Goal: Book appointment/travel/reservation

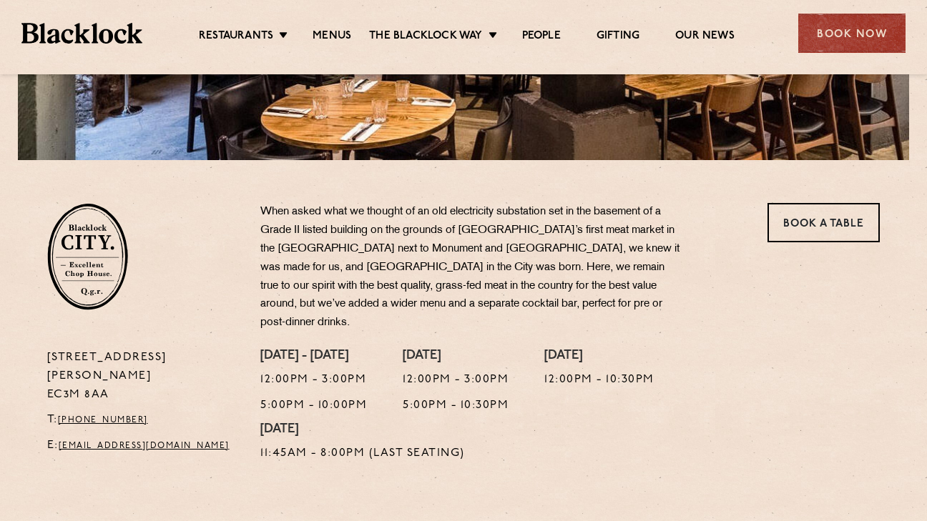
scroll to position [360, 0]
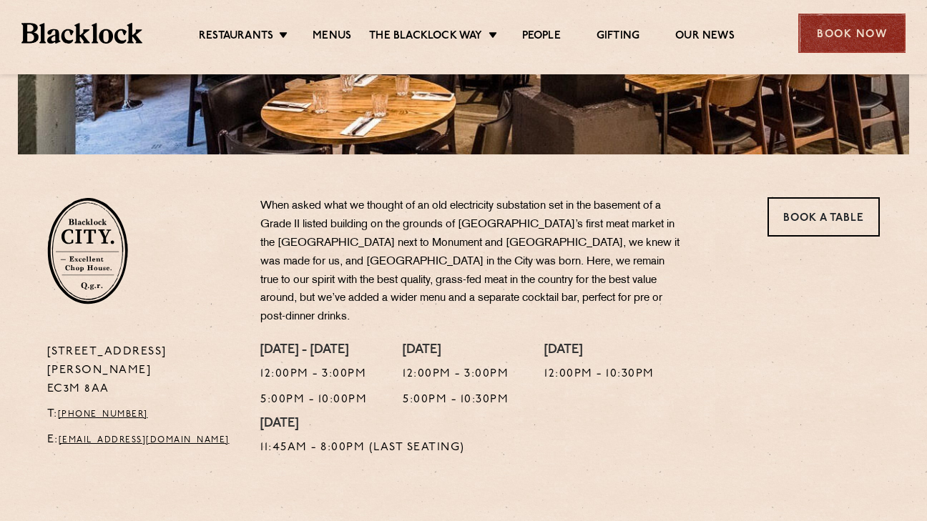
click at [859, 37] on div "Book Now" at bounding box center [851, 33] width 107 height 39
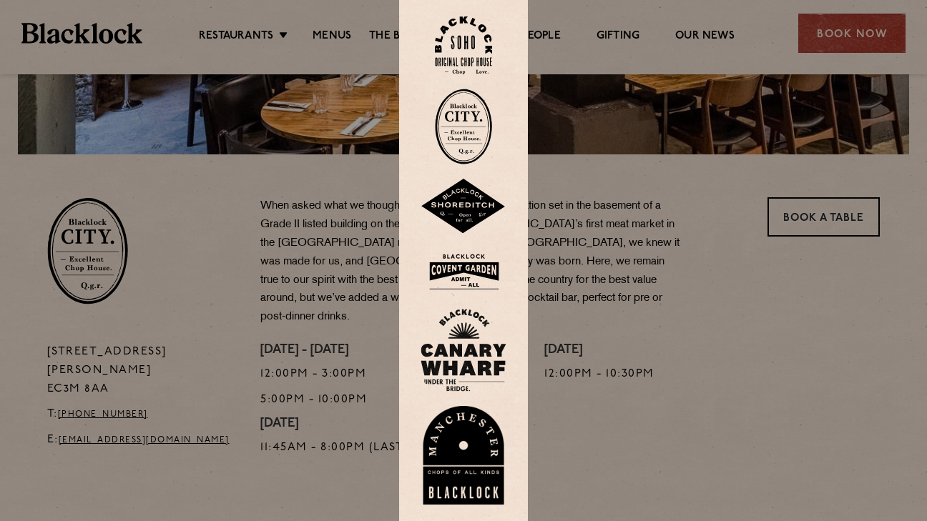
click at [472, 133] on img at bounding box center [463, 127] width 57 height 76
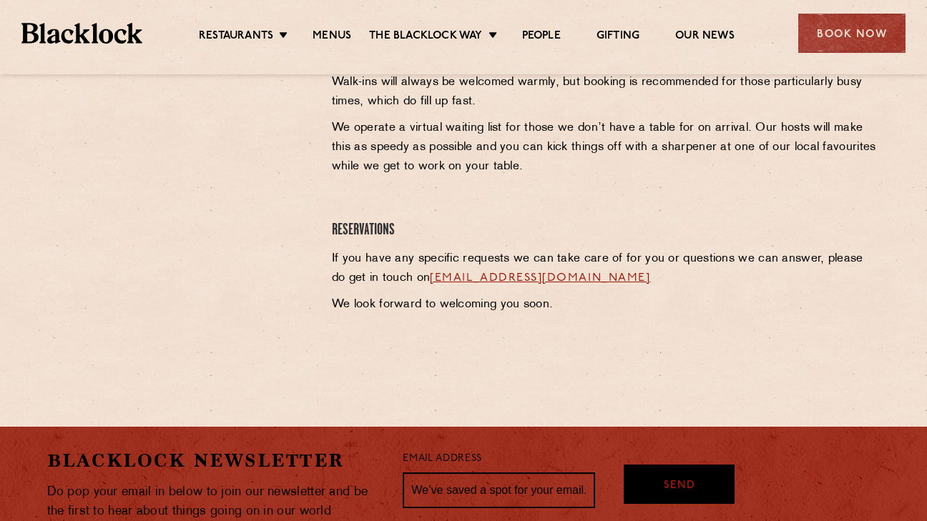
scroll to position [643, 0]
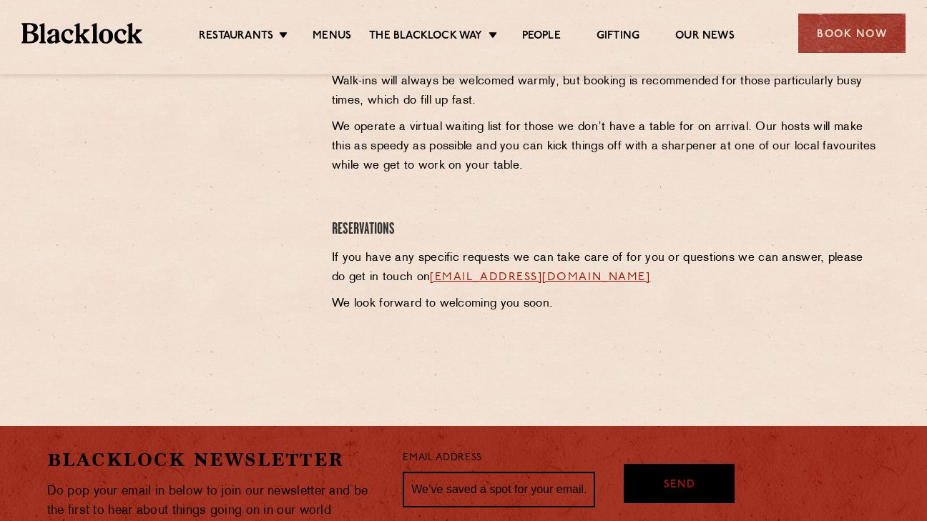
click at [525, 280] on link "[EMAIL_ADDRESS][DOMAIN_NAME]" at bounding box center [540, 277] width 220 height 11
drag, startPoint x: 144, startPoint y: 38, endPoint x: 23, endPoint y: 36, distance: 120.8
click at [23, 36] on div "Restaurants [GEOGRAPHIC_DATA] [GEOGRAPHIC_DATA] [GEOGRAPHIC_DATA] [GEOGRAPHIC_D…" at bounding box center [463, 32] width 927 height 64
click at [142, 33] on ul "Restaurants [GEOGRAPHIC_DATA] [GEOGRAPHIC_DATA] [GEOGRAPHIC_DATA] [GEOGRAPHIC_D…" at bounding box center [466, 33] width 648 height 23
drag, startPoint x: 142, startPoint y: 33, endPoint x: 34, endPoint y: 30, distance: 108.0
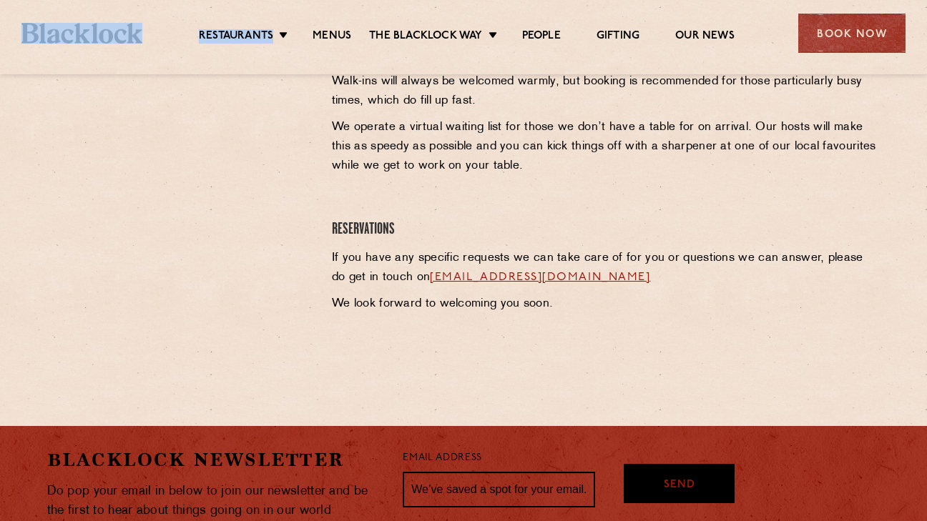
click at [34, 30] on div "Restaurants [GEOGRAPHIC_DATA] [GEOGRAPHIC_DATA] [GEOGRAPHIC_DATA] [GEOGRAPHIC_D…" at bounding box center [463, 32] width 927 height 64
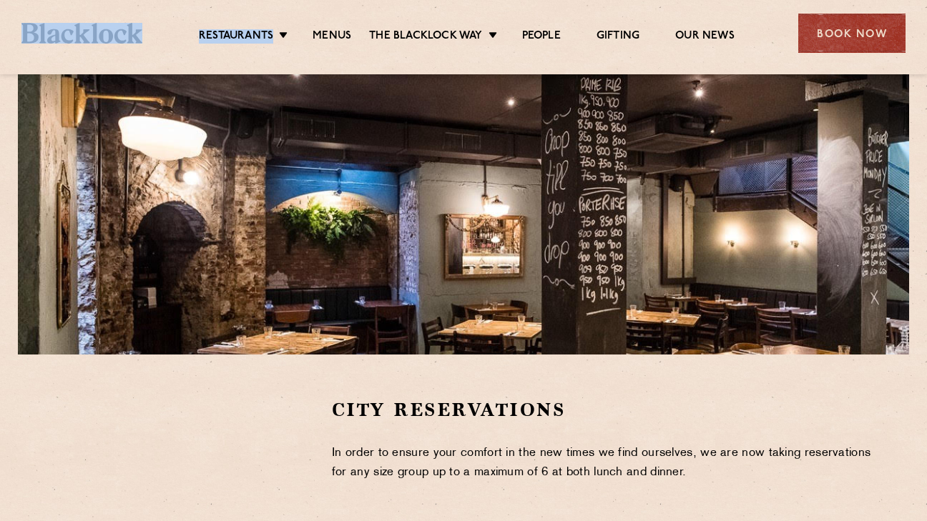
scroll to position [0, 0]
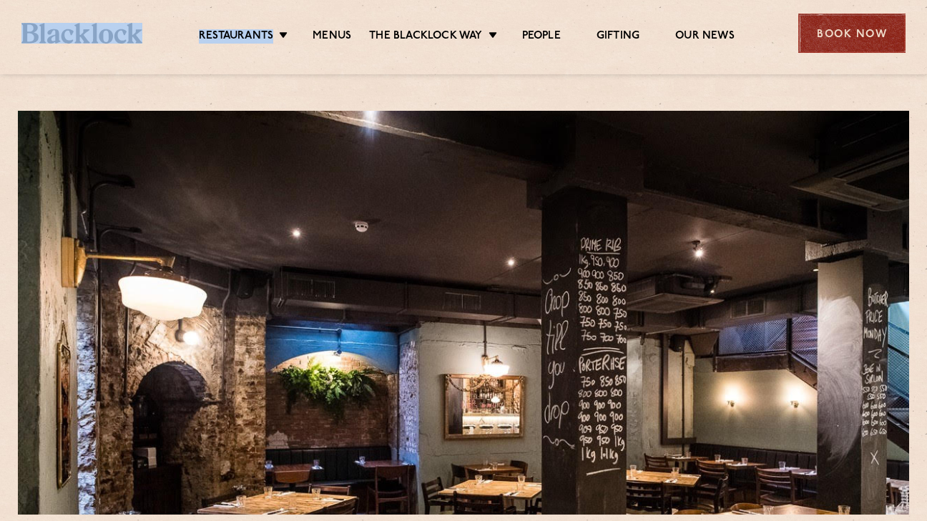
click at [830, 31] on div "Book Now" at bounding box center [851, 33] width 107 height 39
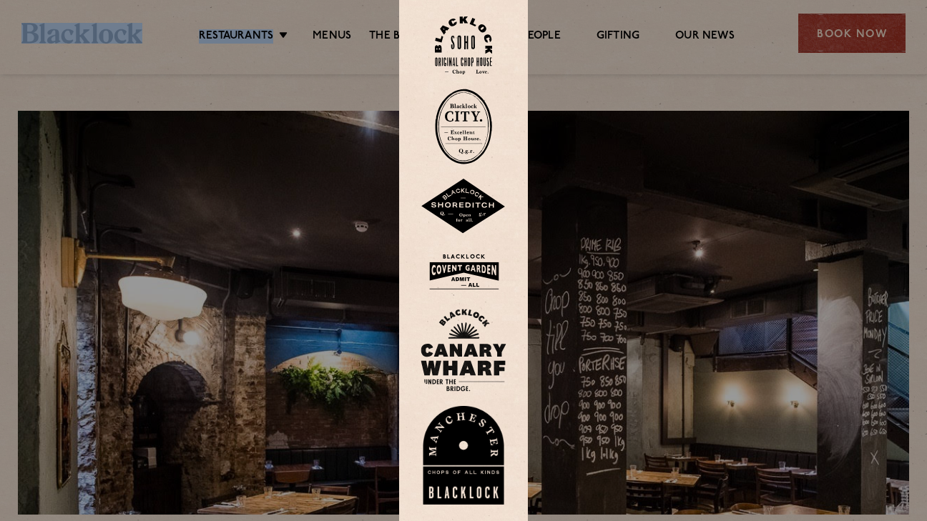
click at [455, 120] on img at bounding box center [463, 127] width 57 height 76
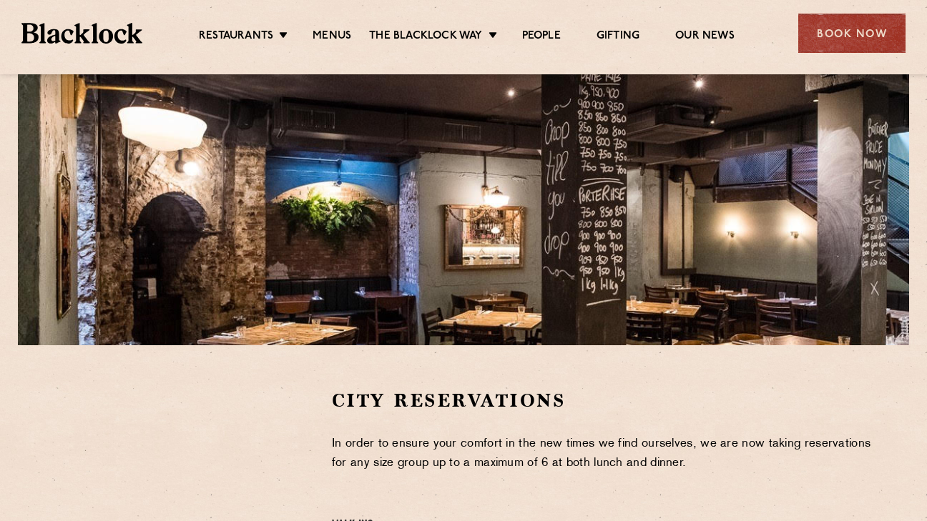
scroll to position [140, 0]
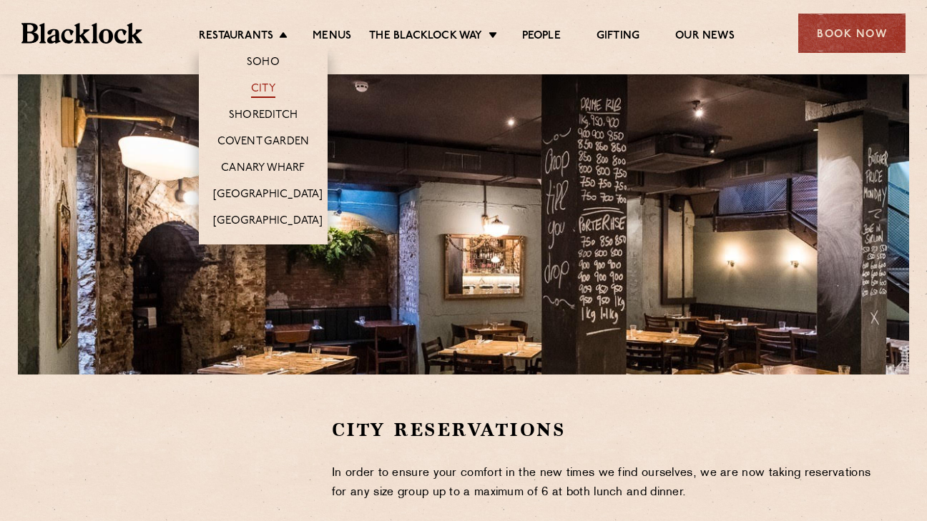
click at [263, 85] on link "City" at bounding box center [263, 90] width 24 height 16
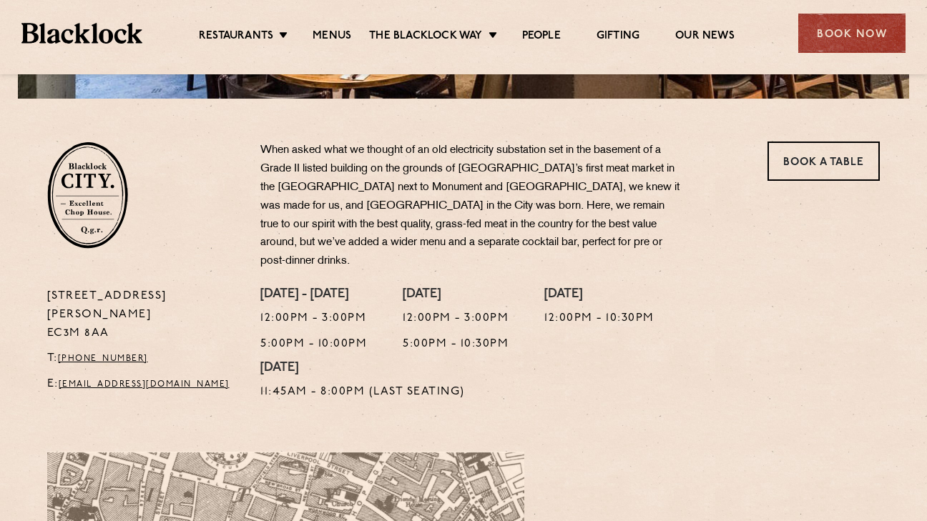
scroll to position [415, 0]
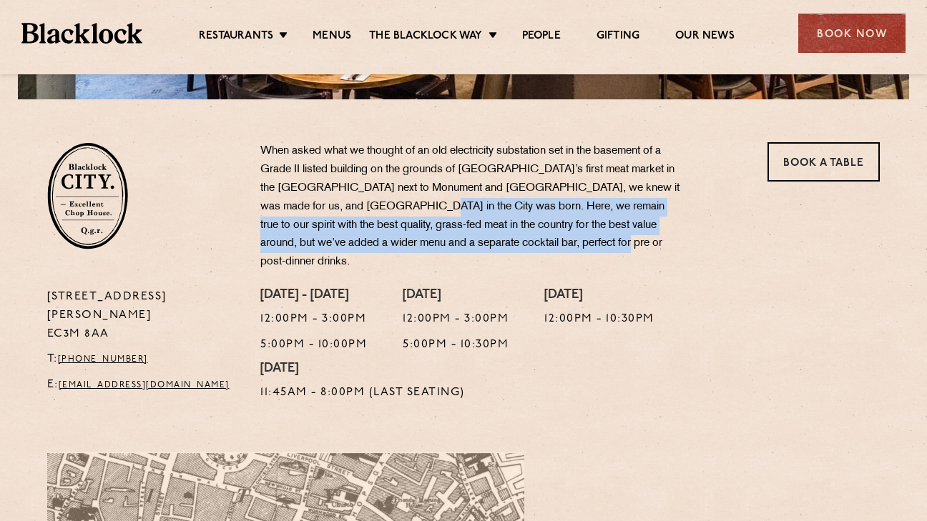
drag, startPoint x: 415, startPoint y: 203, endPoint x: 648, endPoint y: 250, distance: 237.7
click at [648, 250] on p "When asked what we thought of an old electricity substation set in the basement…" at bounding box center [471, 206] width 422 height 129
copy p "Here, we remain true to our spirit with the best quality, grass-fed meat in the…"
